Goal: Information Seeking & Learning: Stay updated

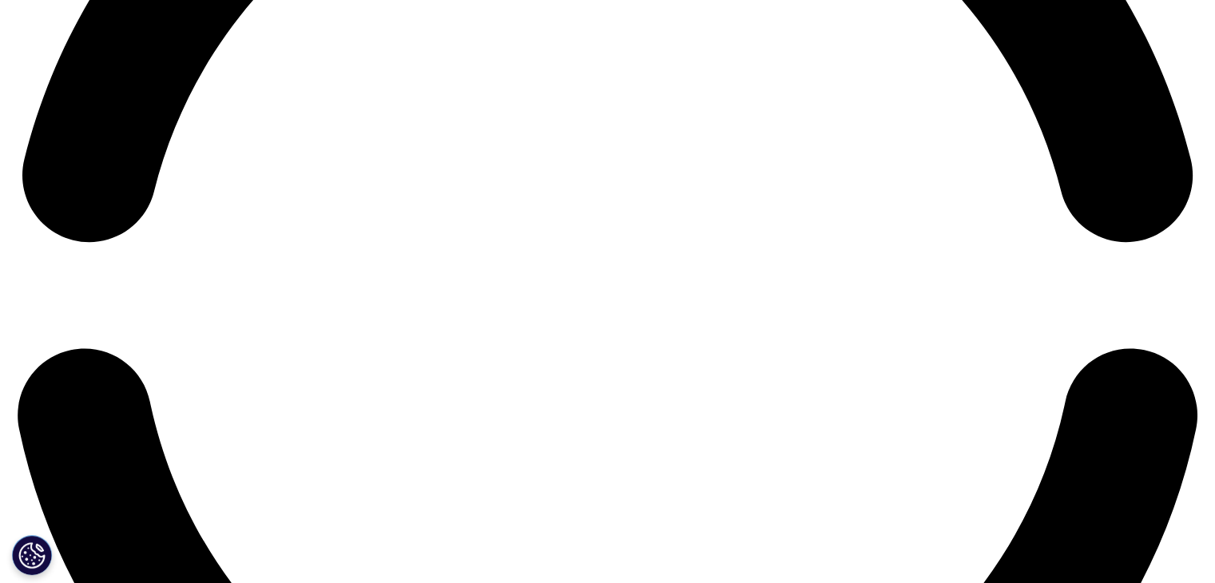
scroll to position [2742, 0]
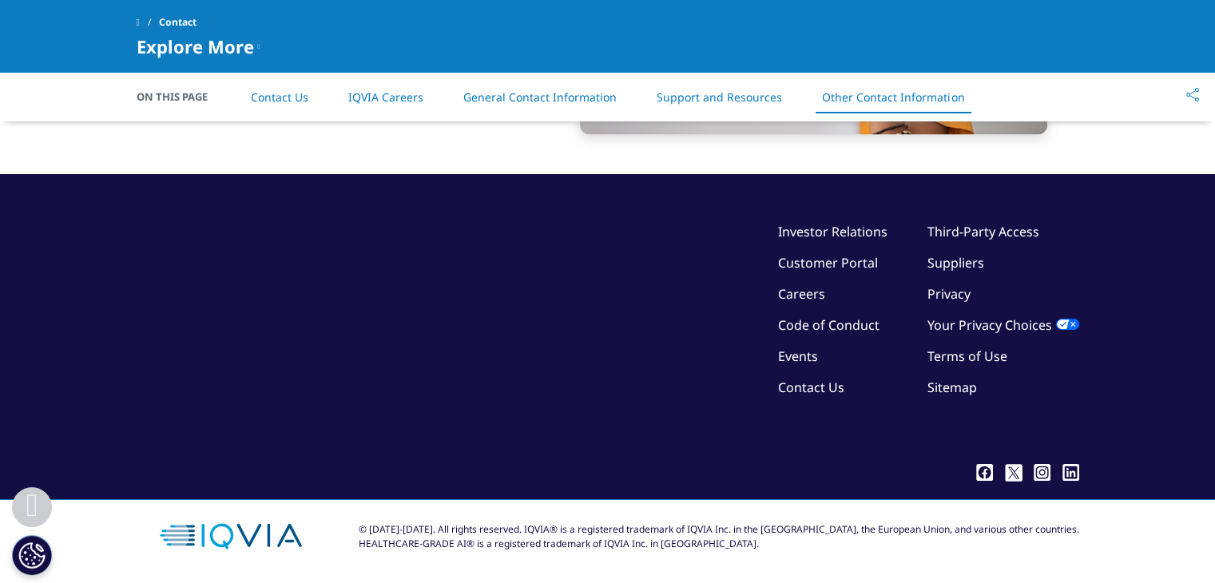
click at [809, 353] on link "Events" at bounding box center [798, 356] width 40 height 18
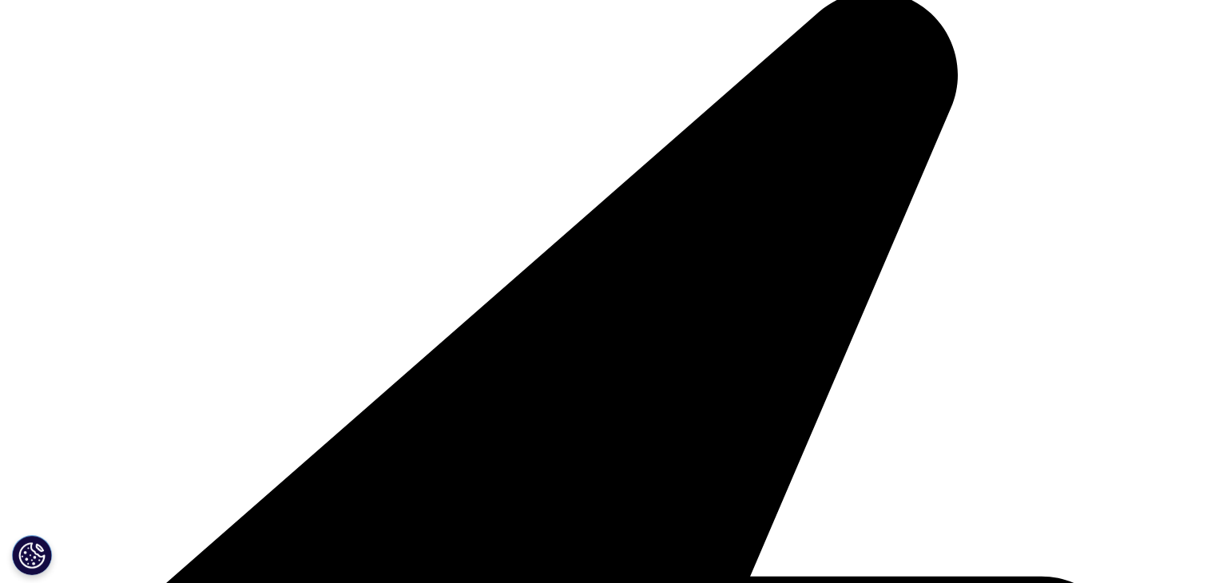
scroll to position [629, 0]
